Goal: Task Accomplishment & Management: Complete application form

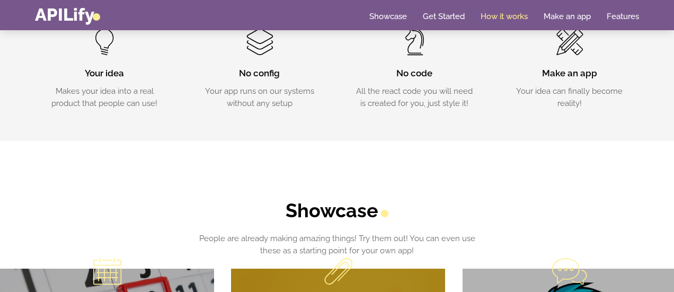
scroll to position [427, 0]
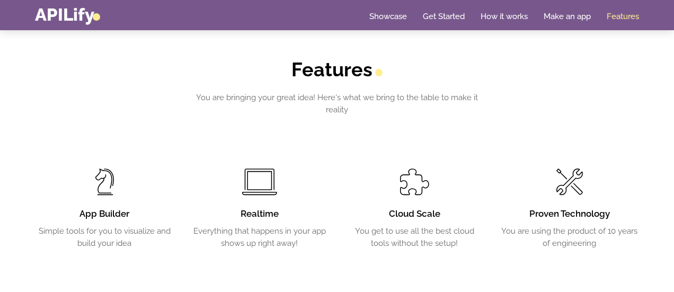
scroll to position [1618, 0]
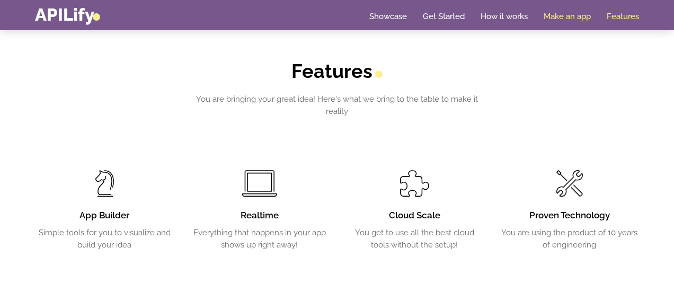
click at [557, 13] on link "Make an app" at bounding box center [567, 16] width 47 height 11
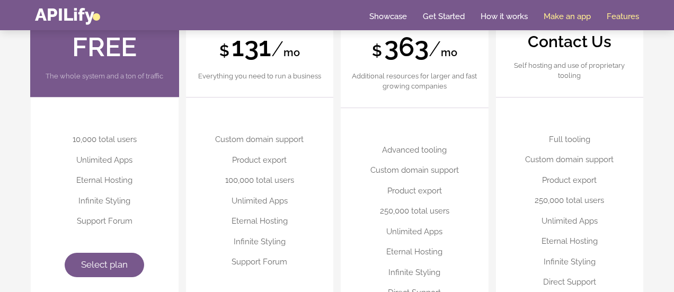
scroll to position [2611, 0]
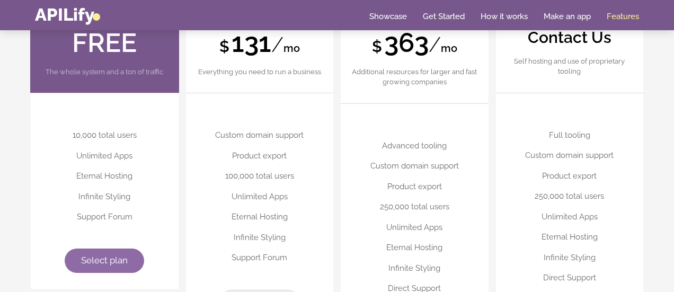
click at [123, 255] on span "Select plan" at bounding box center [104, 260] width 47 height 11
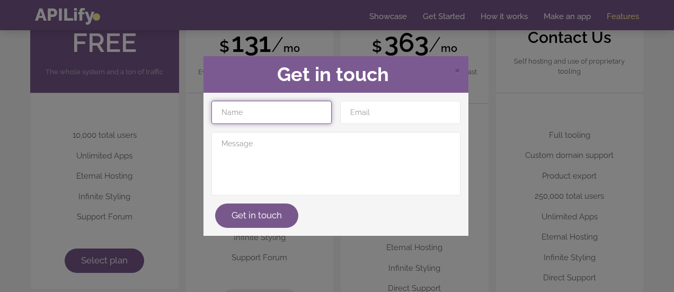
click at [254, 120] on input "text" at bounding box center [272, 112] width 120 height 23
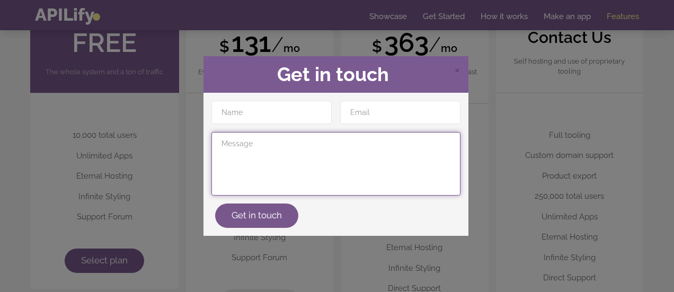
click at [236, 175] on textarea at bounding box center [336, 164] width 249 height 64
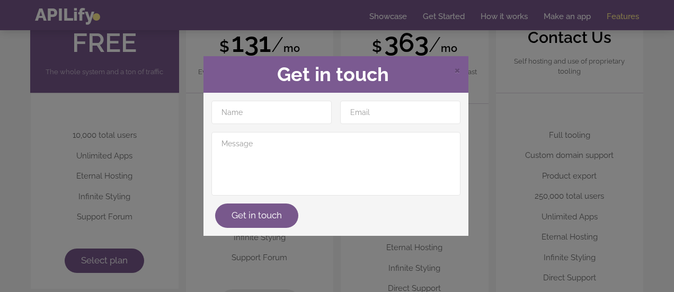
click at [131, 170] on div "× Get in touch Get in touch" at bounding box center [337, 146] width 674 height 292
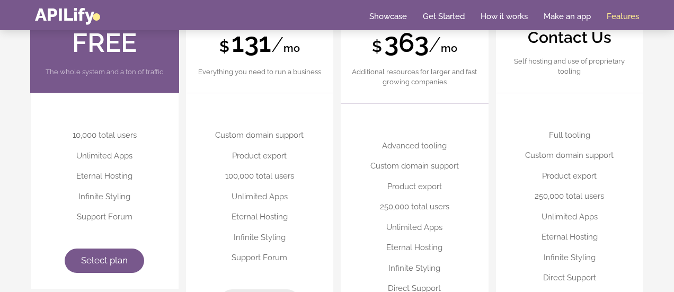
click at [452, 67] on p "Additional resources for larger and fast growing companies" at bounding box center [414, 77] width 127 height 21
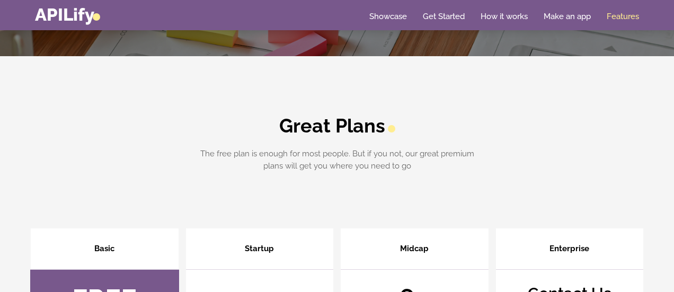
scroll to position [2099, 0]
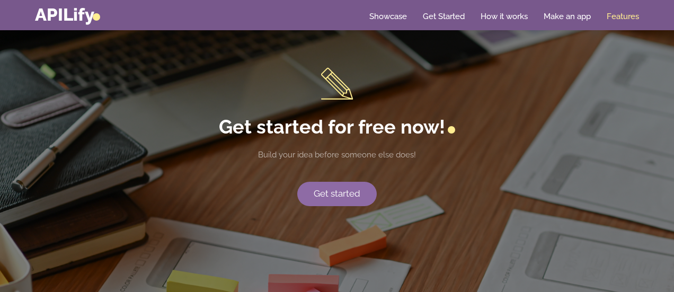
click at [340, 191] on link "Get started" at bounding box center [337, 194] width 80 height 24
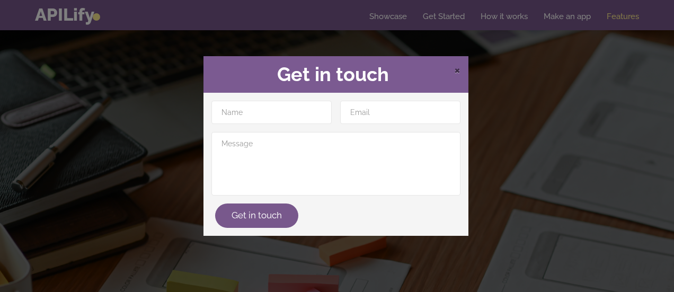
click at [456, 71] on span "×" at bounding box center [457, 69] width 6 height 16
